Goal: Task Accomplishment & Management: Manage account settings

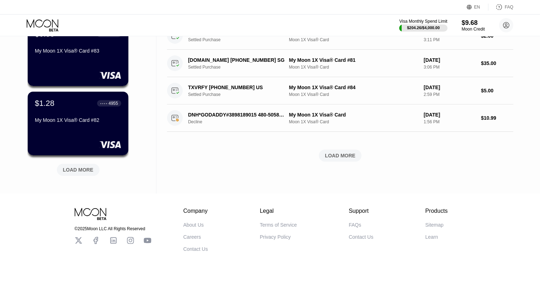
scroll to position [285, 0]
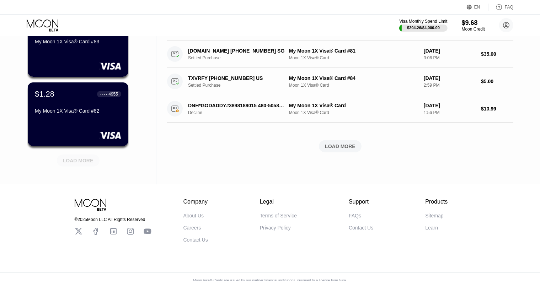
click at [73, 162] on div "LOAD MORE" at bounding box center [78, 161] width 31 height 6
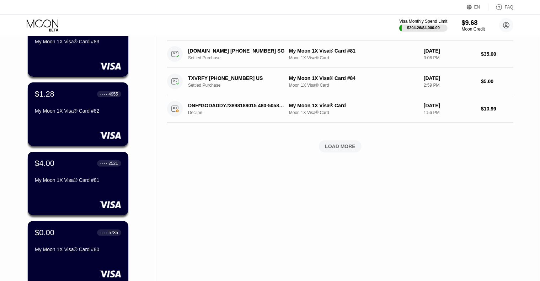
click at [73, 175] on div "$4.00 ● ● ● ● 2521 My Moon 1X Visa® Card #81" at bounding box center [78, 172] width 86 height 27
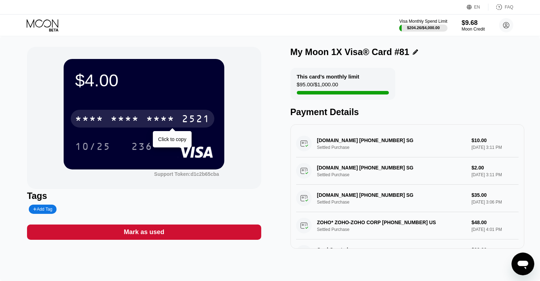
click at [161, 117] on div "* * * *" at bounding box center [160, 119] width 28 height 11
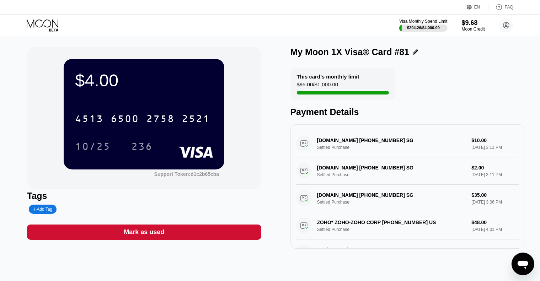
click at [49, 23] on icon at bounding box center [43, 25] width 33 height 12
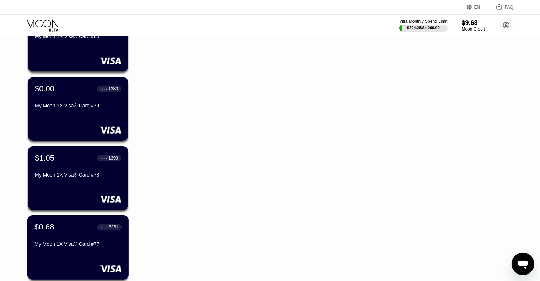
scroll to position [643, 0]
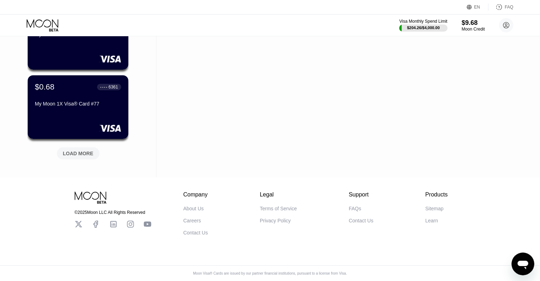
click at [64, 145] on div "LOAD MORE" at bounding box center [78, 152] width 53 height 15
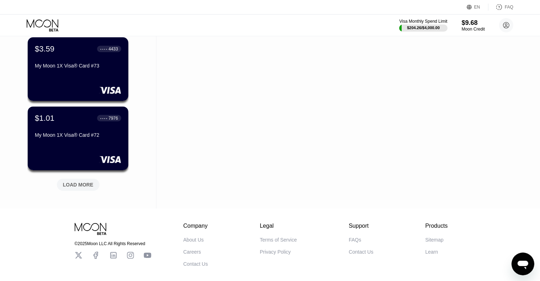
scroll to position [963, 0]
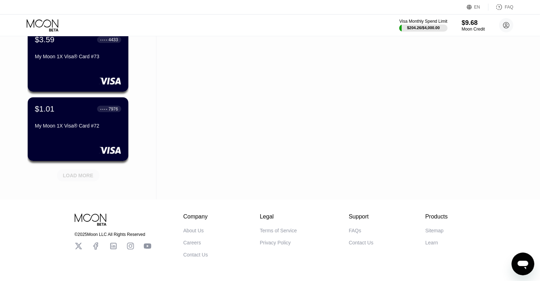
click at [73, 175] on div "LOAD MORE" at bounding box center [78, 176] width 31 height 6
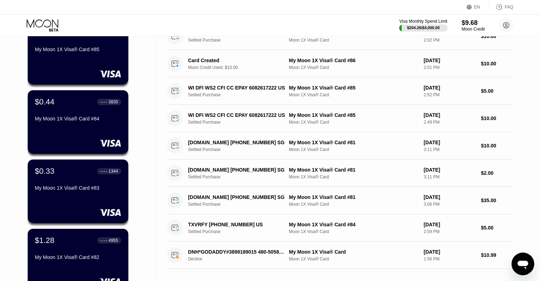
scroll to position [142, 0]
